Goal: Navigation & Orientation: Find specific page/section

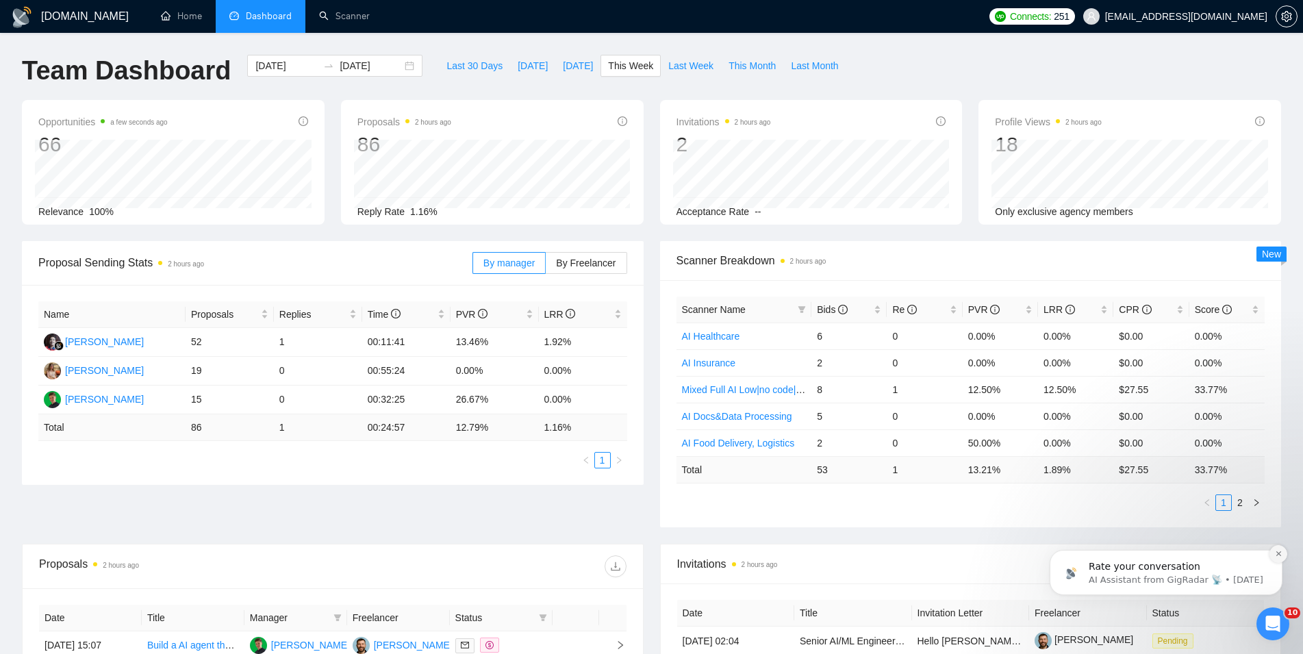
click at [1278, 558] on button "Dismiss notification" at bounding box center [1278, 554] width 18 height 18
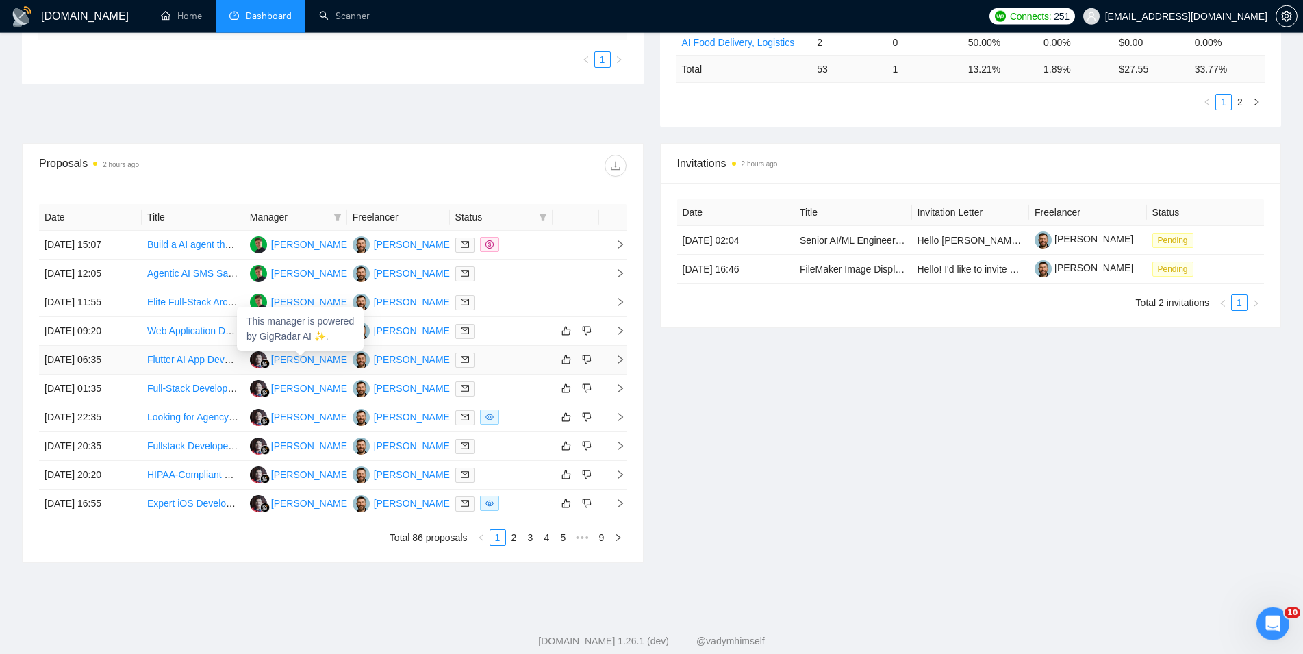
scroll to position [419, 0]
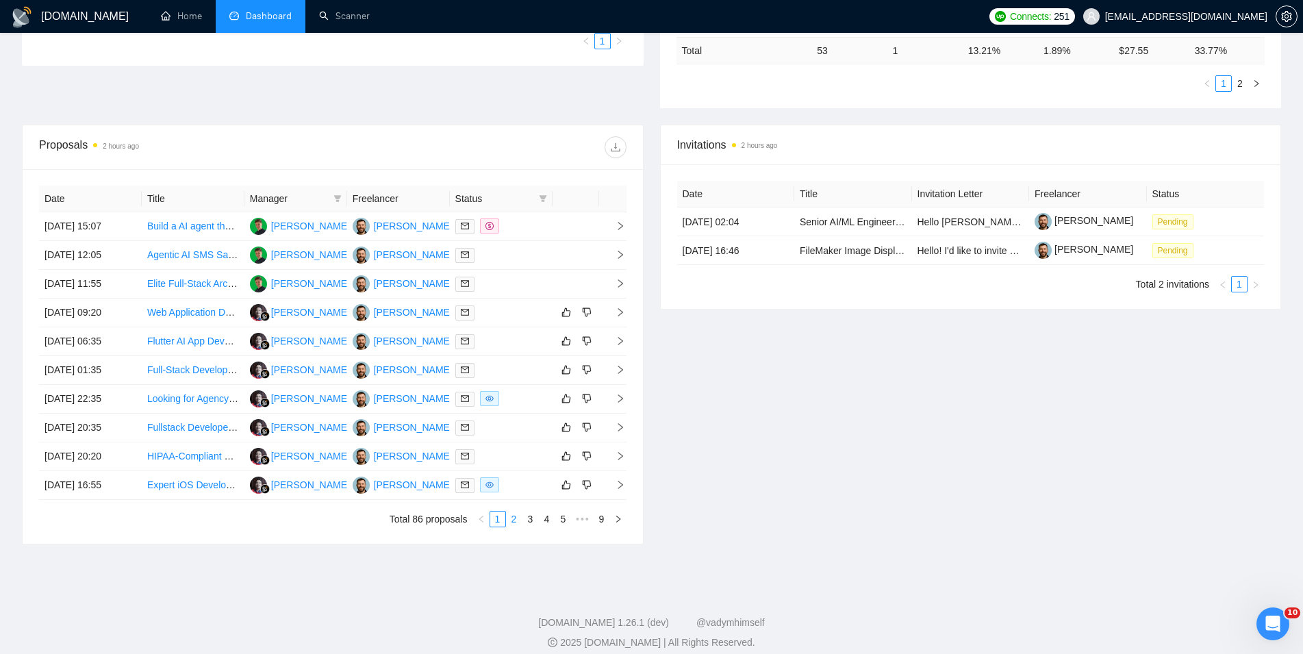
click at [514, 520] on link "2" at bounding box center [514, 518] width 15 height 15
click at [496, 516] on link "1" at bounding box center [497, 518] width 15 height 15
click at [518, 520] on link "2" at bounding box center [514, 518] width 15 height 15
click at [533, 524] on link "3" at bounding box center [530, 518] width 15 height 15
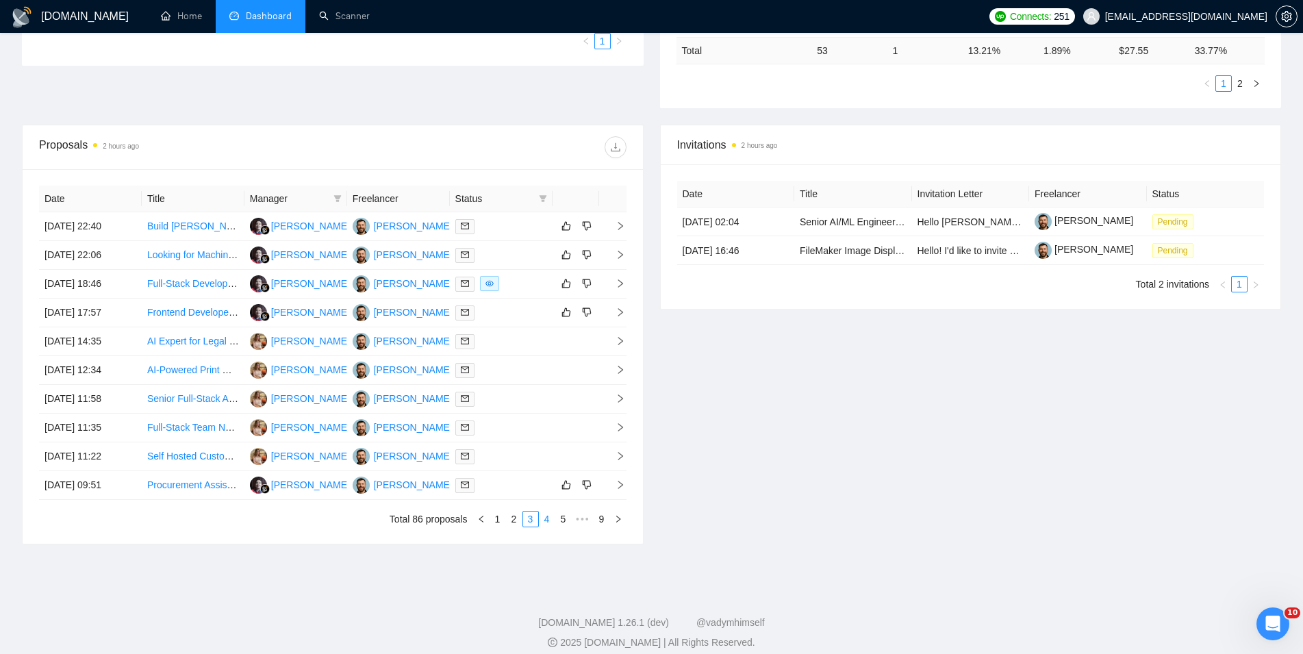
click at [551, 520] on link "4" at bounding box center [547, 518] width 15 height 15
click at [553, 518] on link "5" at bounding box center [547, 518] width 15 height 15
click at [543, 520] on link "6" at bounding box center [547, 518] width 15 height 15
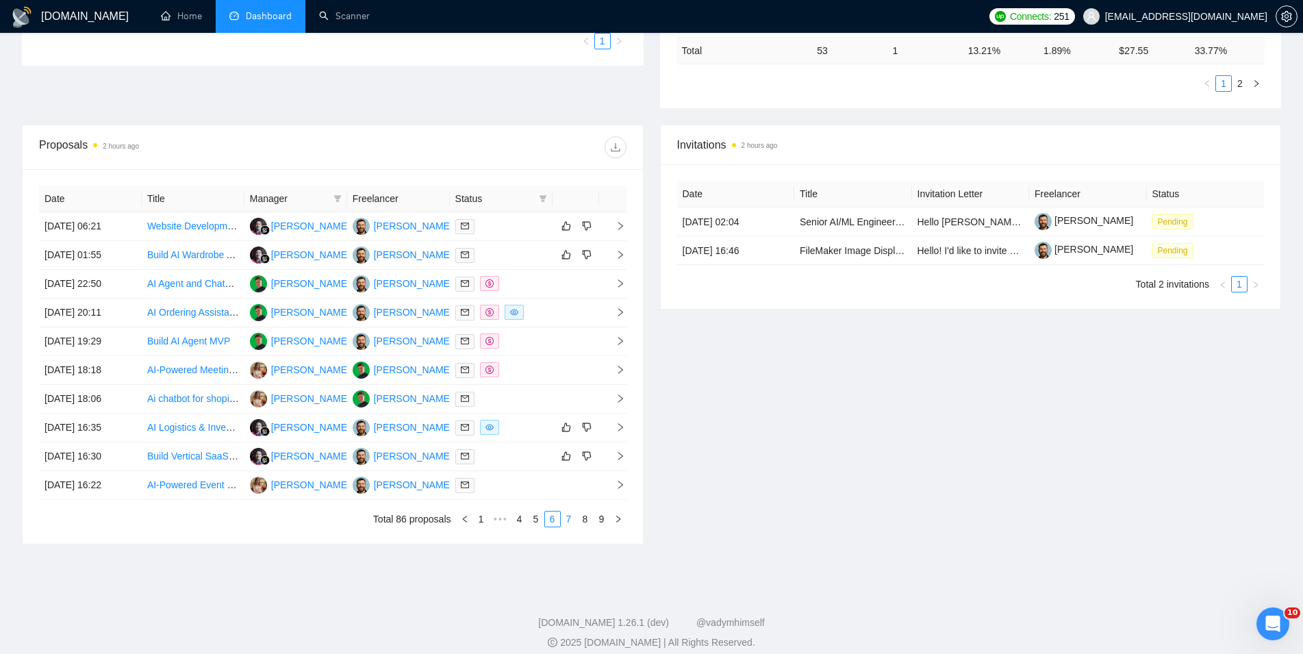
click at [569, 522] on link "7" at bounding box center [568, 518] width 15 height 15
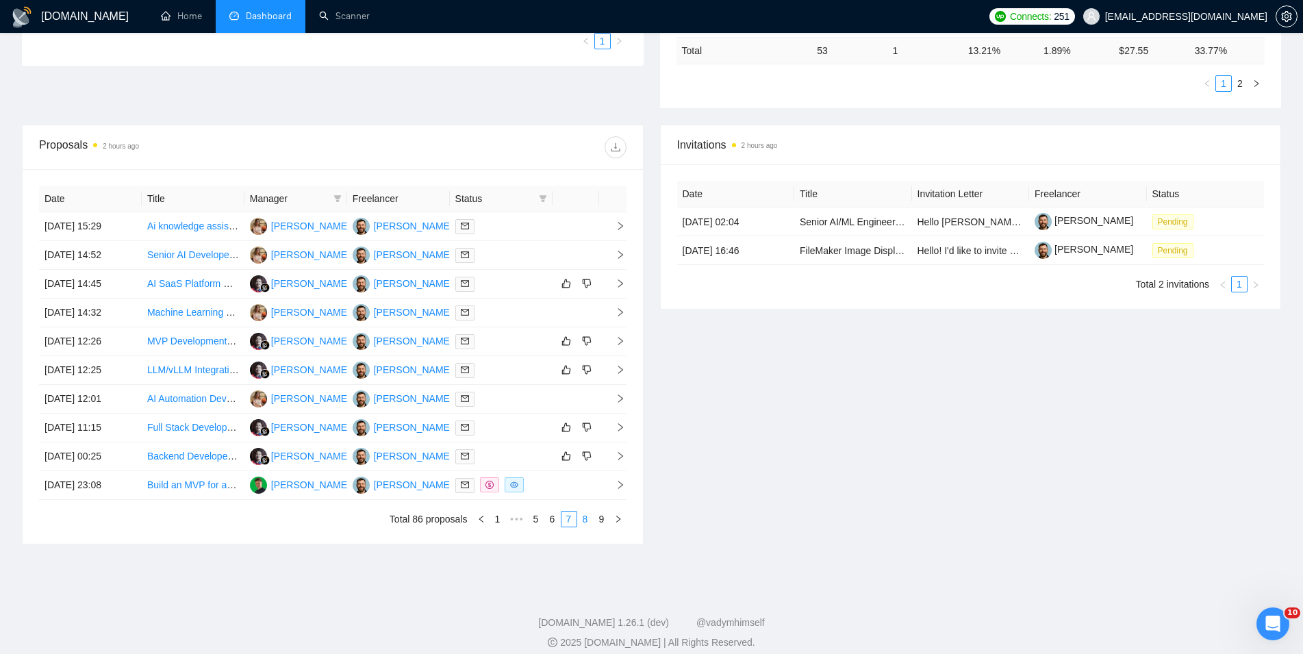
click at [581, 526] on link "8" at bounding box center [585, 518] width 15 height 15
click at [603, 518] on link "9" at bounding box center [601, 518] width 15 height 15
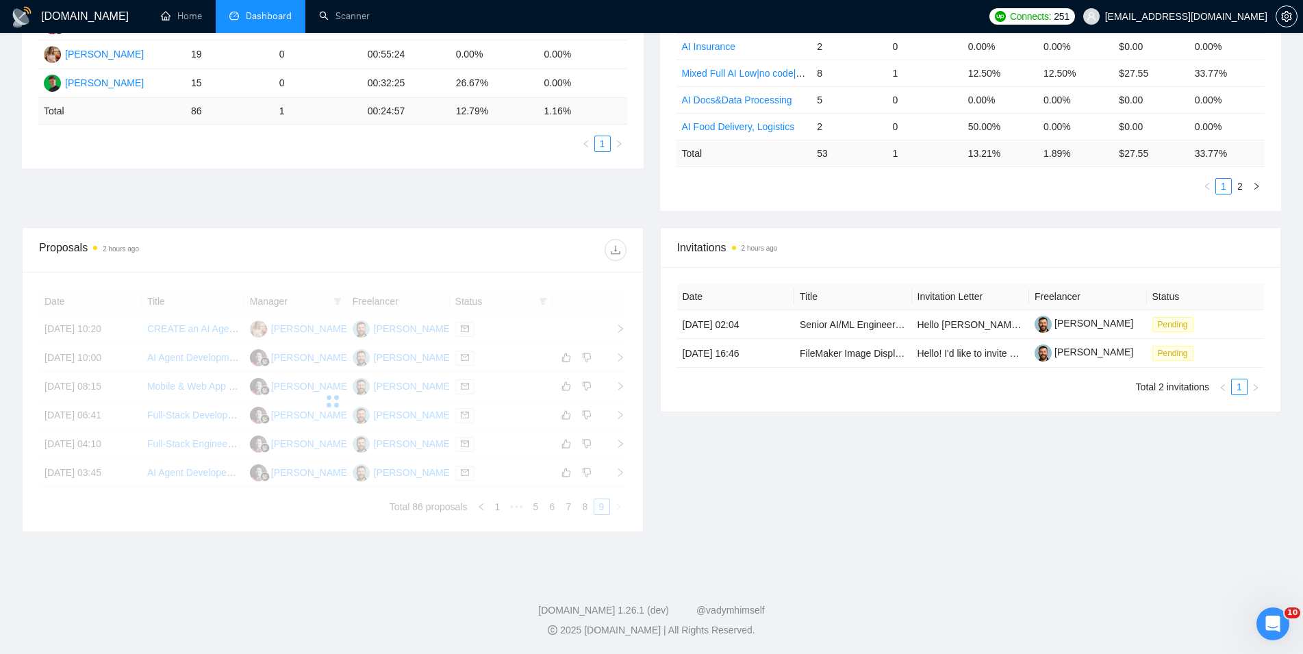
scroll to position [318, 0]
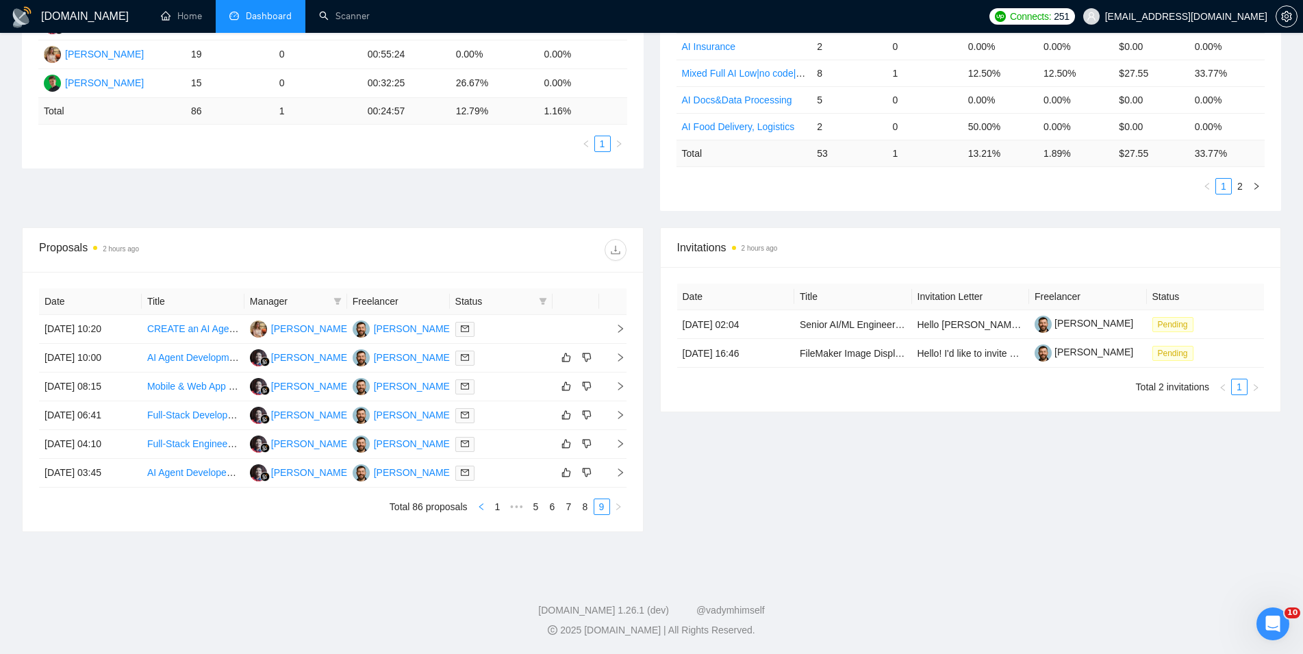
click at [480, 511] on icon "left" at bounding box center [481, 507] width 8 height 8
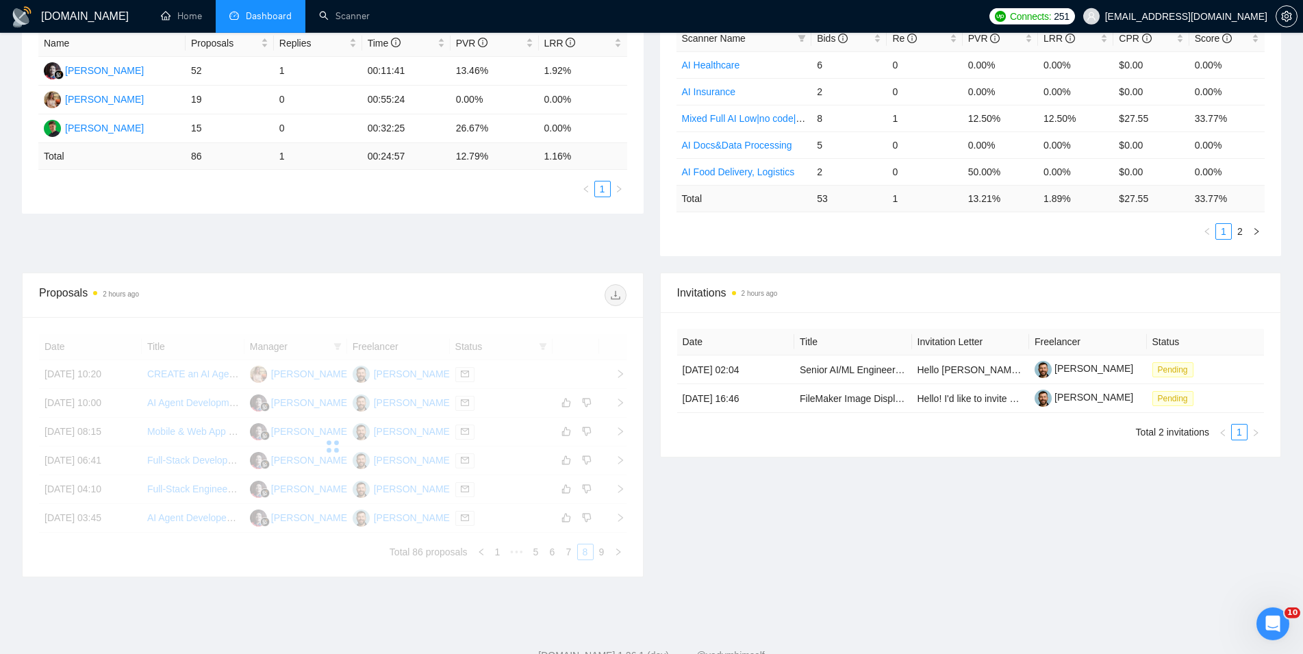
scroll to position [264, 0]
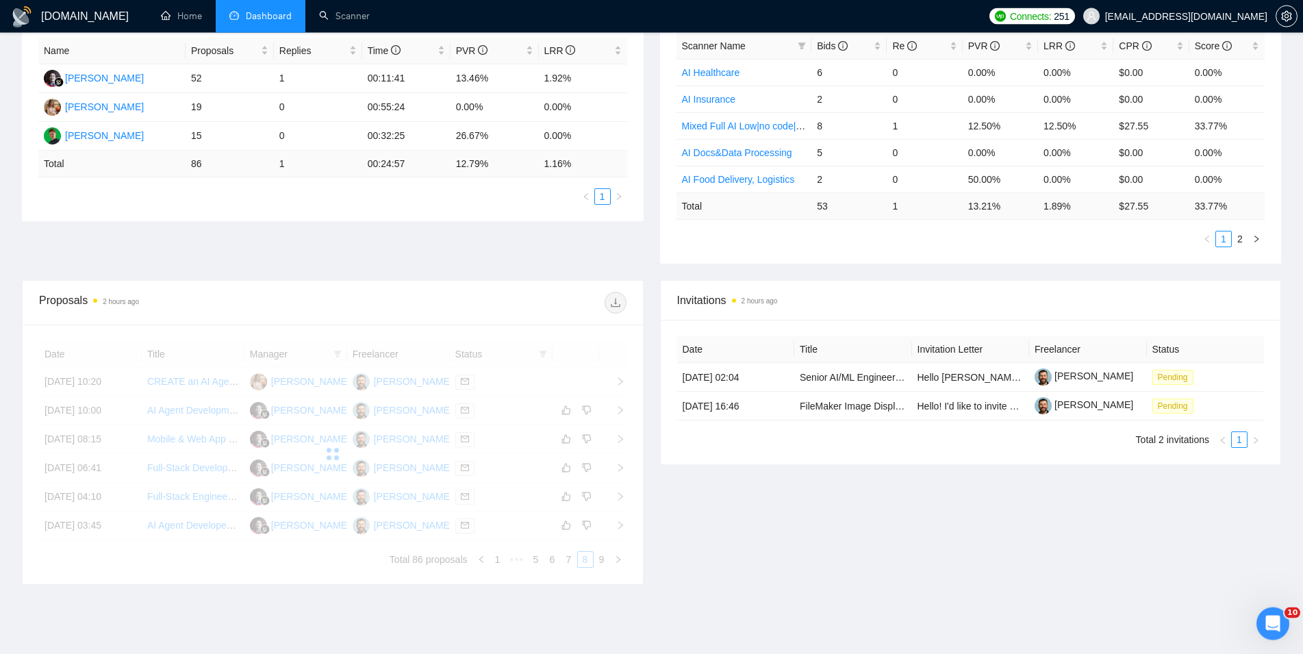
click at [499, 509] on div at bounding box center [332, 454] width 587 height 227
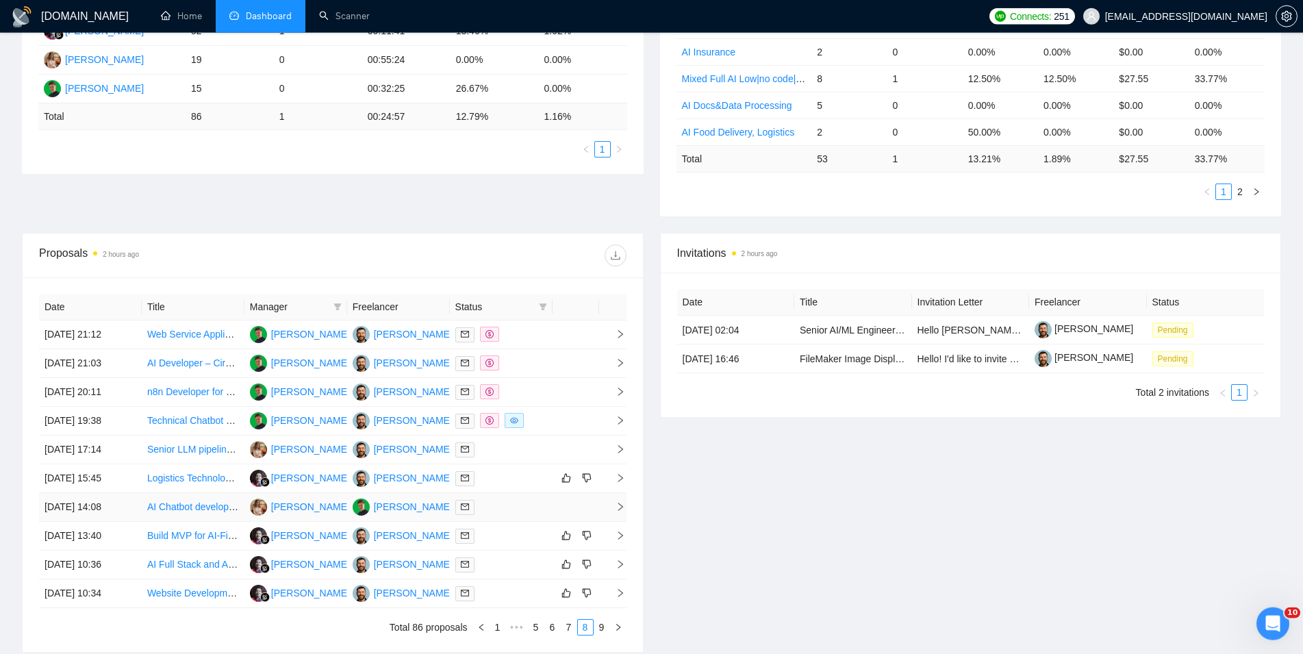
scroll to position [333, 0]
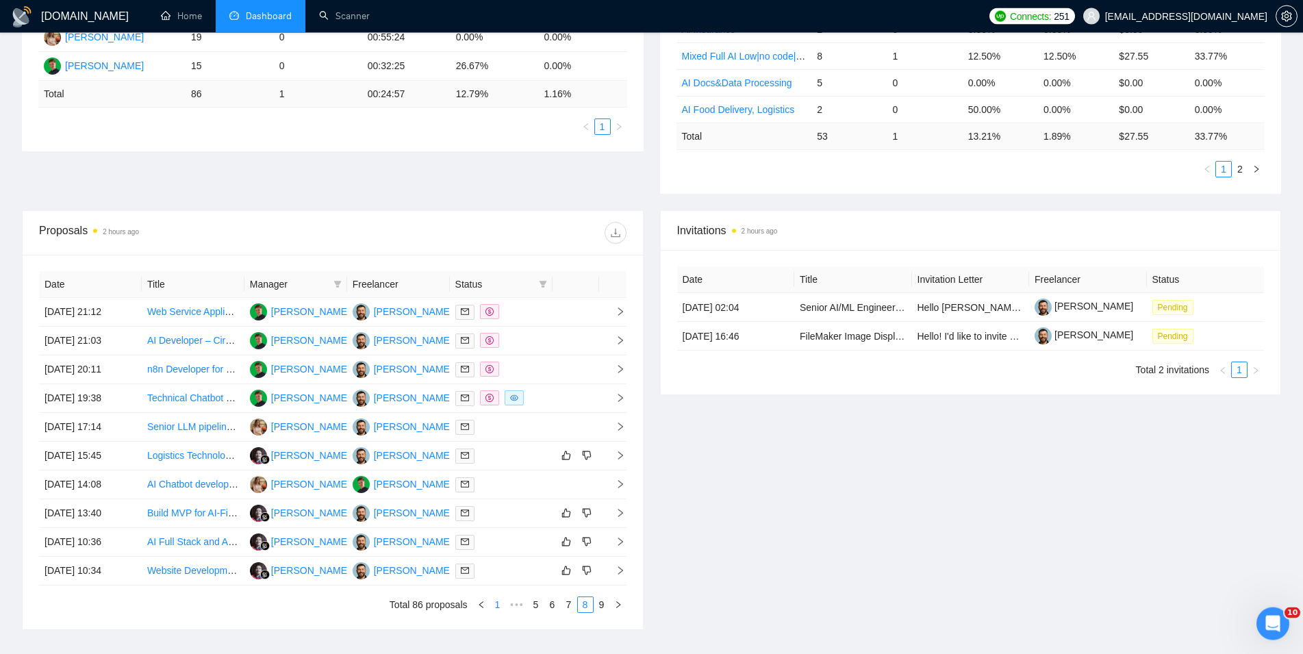
click at [495, 609] on link "1" at bounding box center [497, 604] width 15 height 15
